Goal: Navigation & Orientation: Find specific page/section

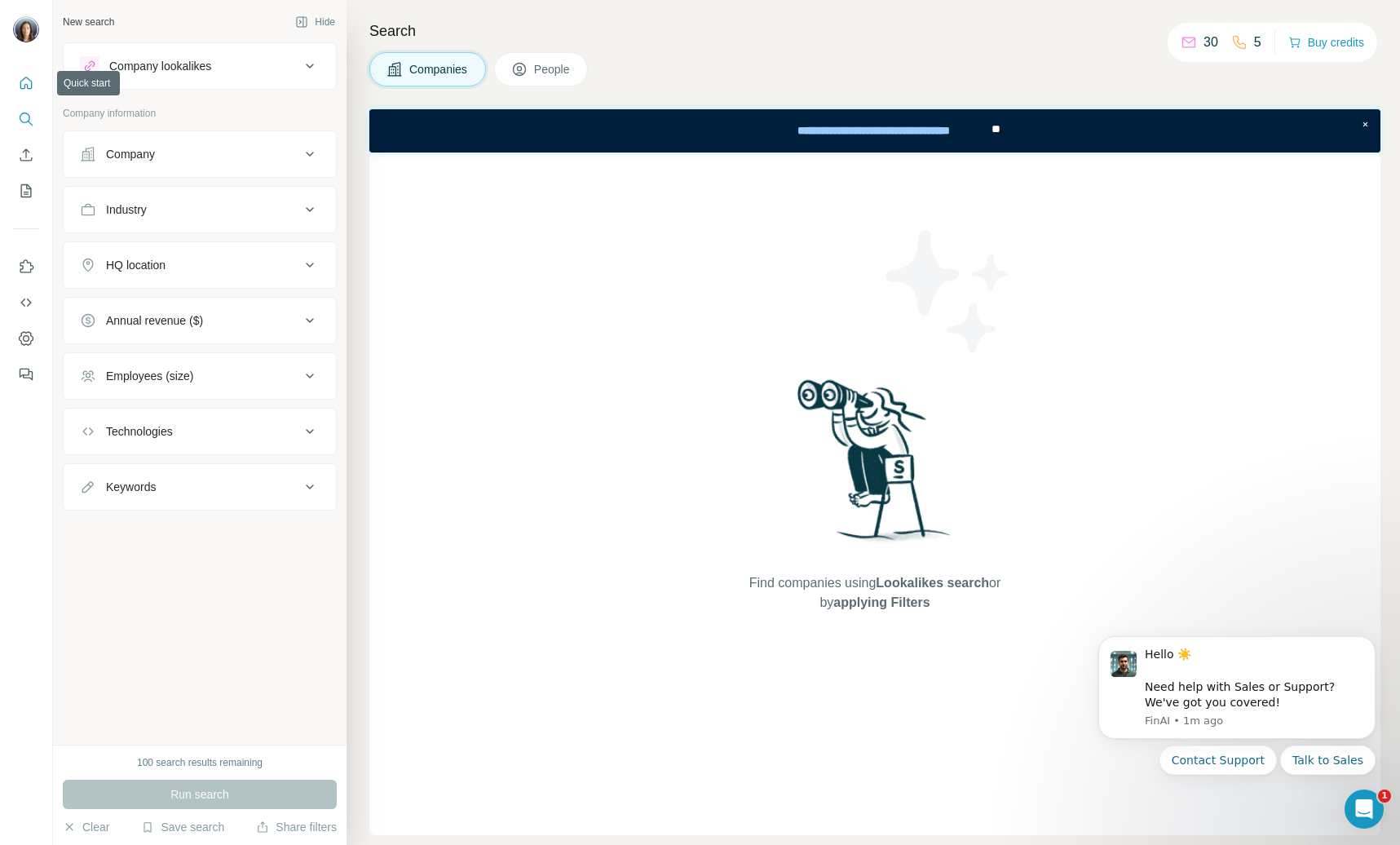
click at [33, 88] on icon "Quick start" at bounding box center [25, 83] width 17 height 17
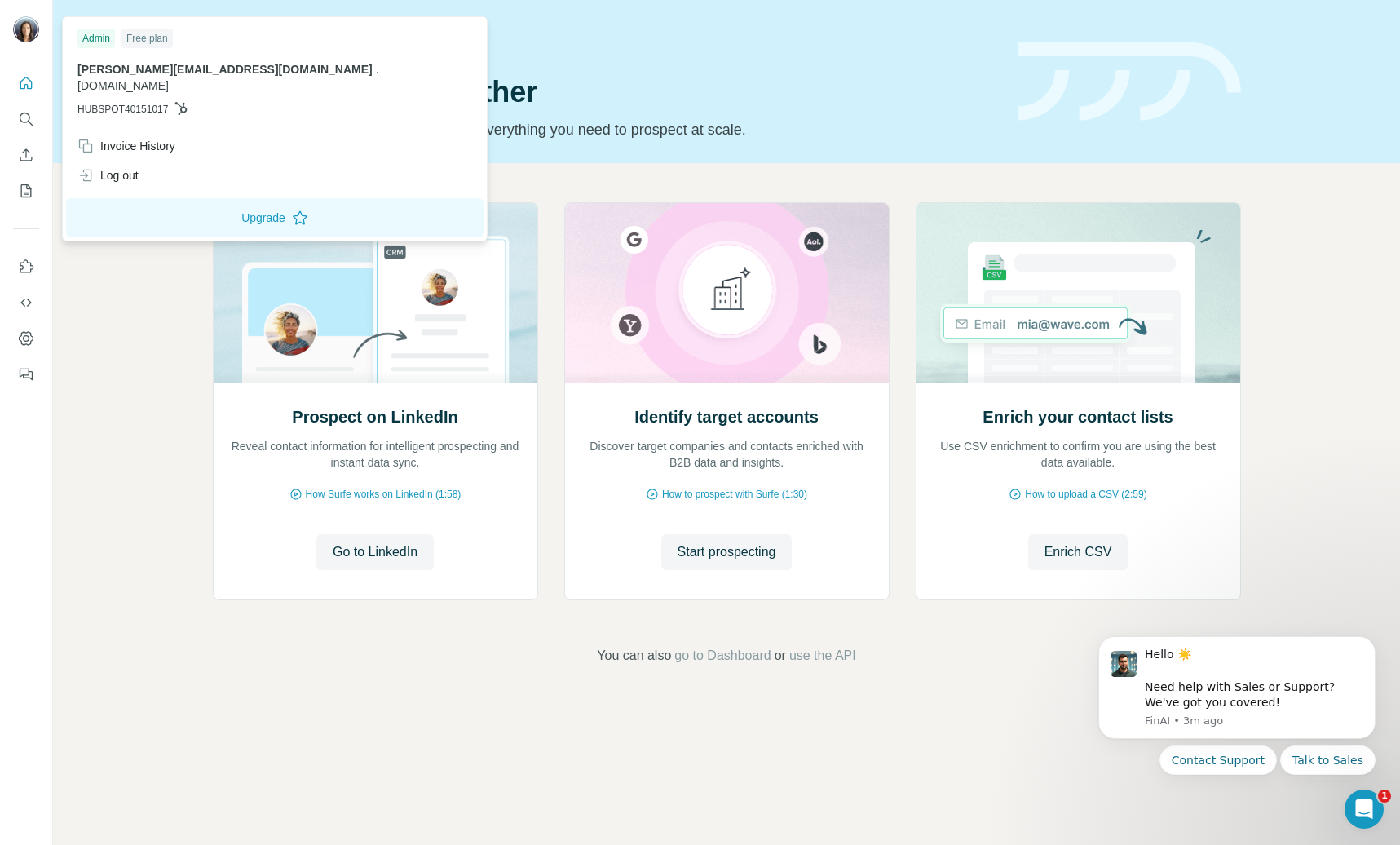
click at [21, 18] on img at bounding box center [25, 29] width 26 height 26
click at [22, 329] on button "Dashboard" at bounding box center [25, 338] width 26 height 29
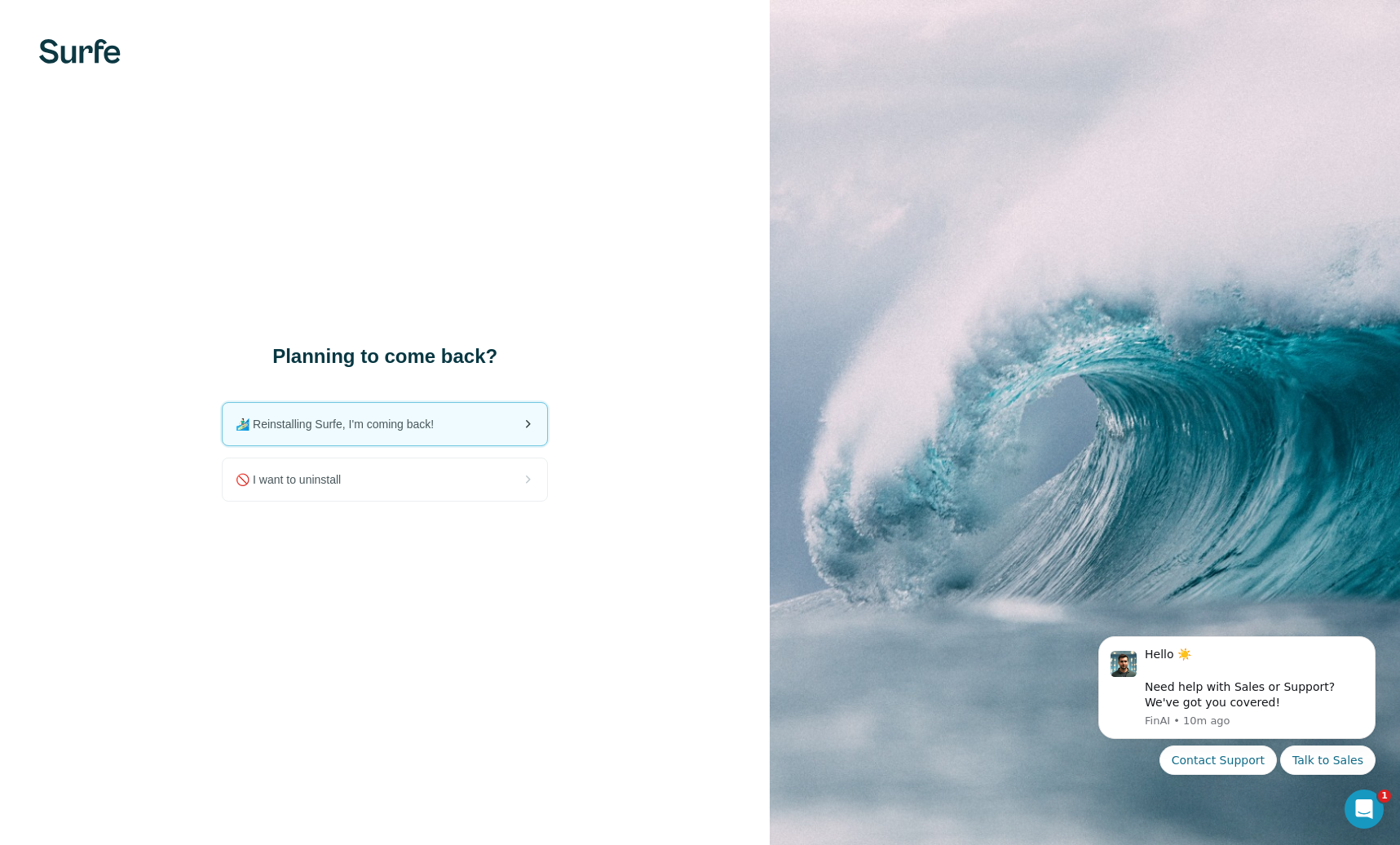
click at [467, 427] on div "🏄🏻‍♂️ Reinstalling Surfe, I'm coming back!" at bounding box center [385, 424] width 325 height 43
